Goal: Find specific page/section: Find specific page/section

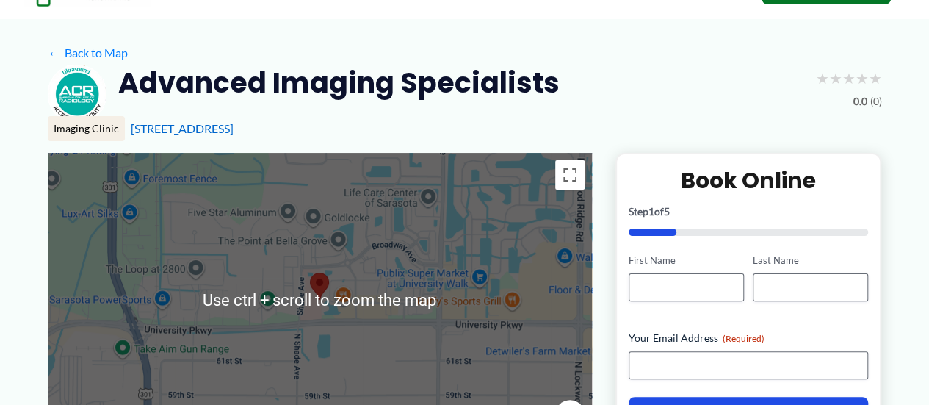
scroll to position [147, 0]
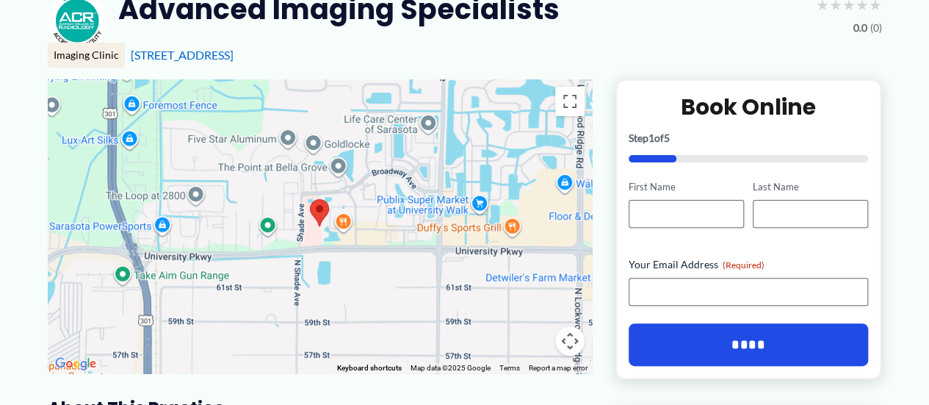
click at [327, 215] on img at bounding box center [319, 212] width 19 height 27
click at [310, 199] on area at bounding box center [310, 199] width 0 height 0
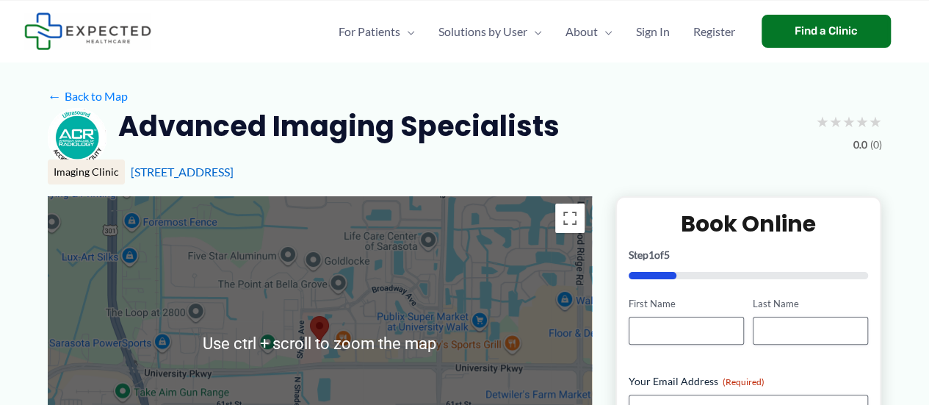
scroll to position [0, 0]
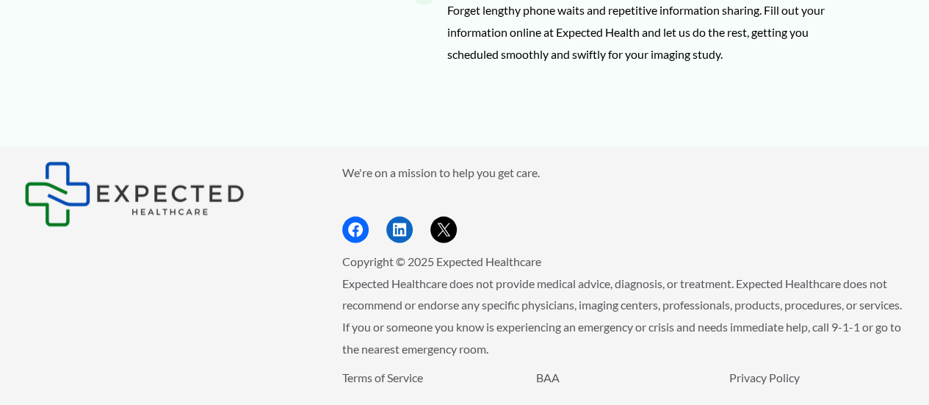
scroll to position [1447, 0]
